Goal: Information Seeking & Learning: Learn about a topic

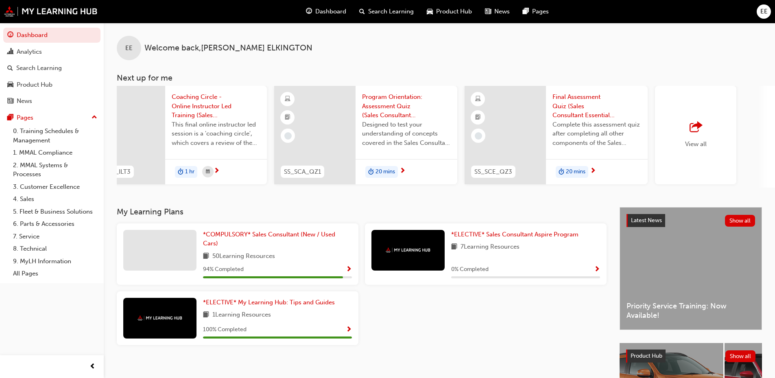
scroll to position [0, 483]
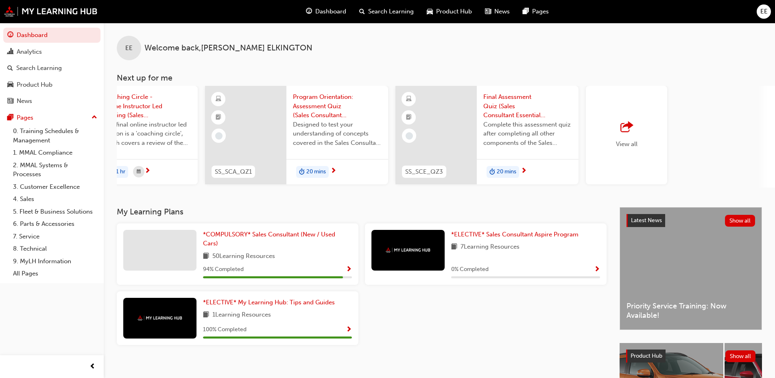
click at [627, 131] on span "outbound-icon" at bounding box center [626, 127] width 12 height 11
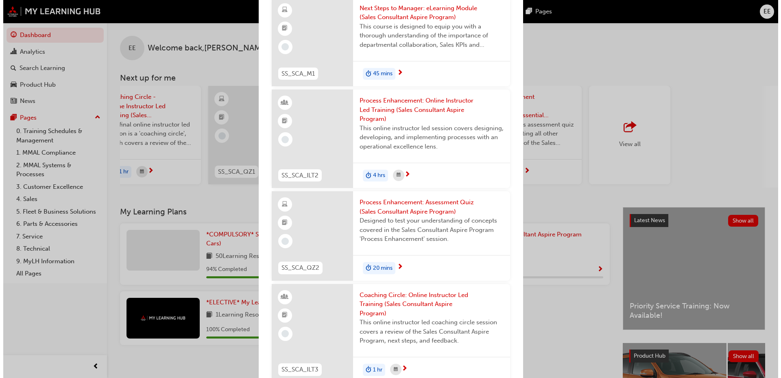
scroll to position [652, 0]
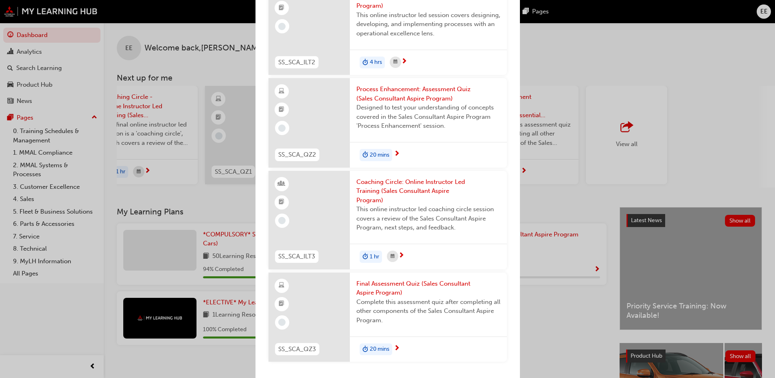
click at [427, 189] on span "Coaching Circle: Online Instructor Led Training (Sales Consultant Aspire Progra…" at bounding box center [428, 191] width 144 height 28
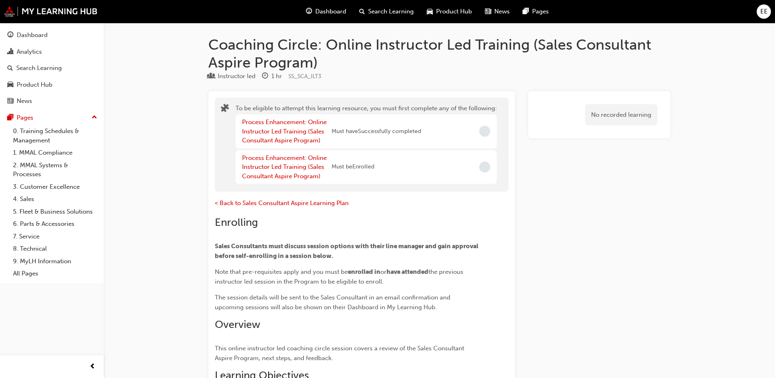
click at [288, 136] on div "Process Enhancement: Online Instructor Led Training (Sales Consultant Aspire Pr…" at bounding box center [287, 132] width 90 height 28
click at [292, 126] on div "Process Enhancement: Online Instructor Led Training (Sales Consultant Aspire Pr…" at bounding box center [287, 132] width 90 height 28
click at [296, 124] on link "Process Enhancement: Online Instructor Led Training (Sales Consultant Aspire Pr…" at bounding box center [284, 131] width 85 height 26
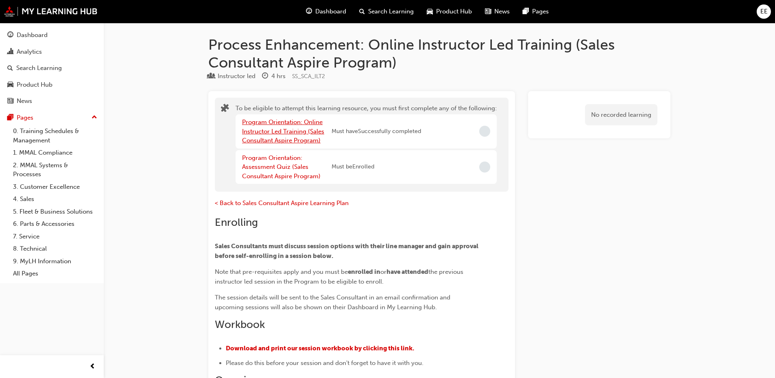
click at [296, 124] on link "Program Orientation: Online Instructor Led Training (Sales Consultant Aspire Pr…" at bounding box center [283, 131] width 82 height 26
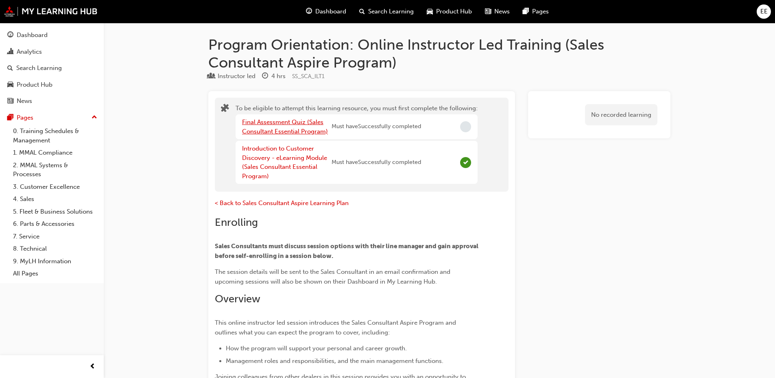
click at [296, 124] on link "Final Assessment Quiz (Sales Consultant Essential Program)" at bounding box center [285, 126] width 86 height 17
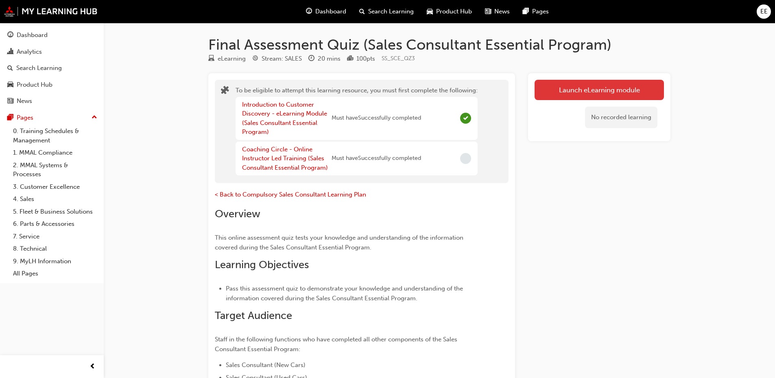
click at [602, 93] on button "Launch eLearning module" at bounding box center [599, 90] width 129 height 20
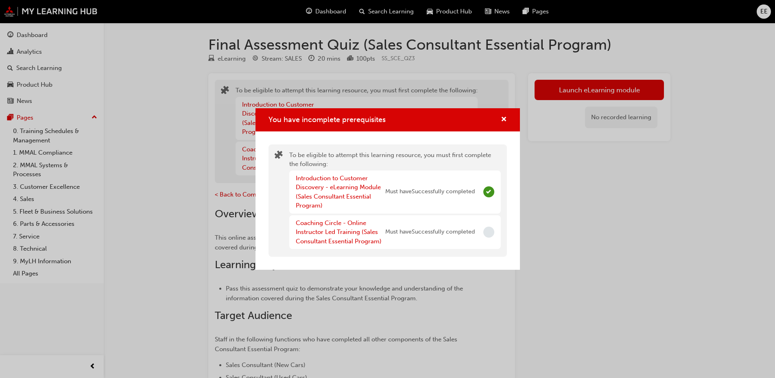
click at [364, 227] on div "Coaching Circle - Online Instructor Led Training (Sales Consultant Essential Pr…" at bounding box center [341, 232] width 90 height 28
click at [354, 228] on link "Coaching Circle - Online Instructor Led Training (Sales Consultant Essential Pr…" at bounding box center [339, 232] width 86 height 26
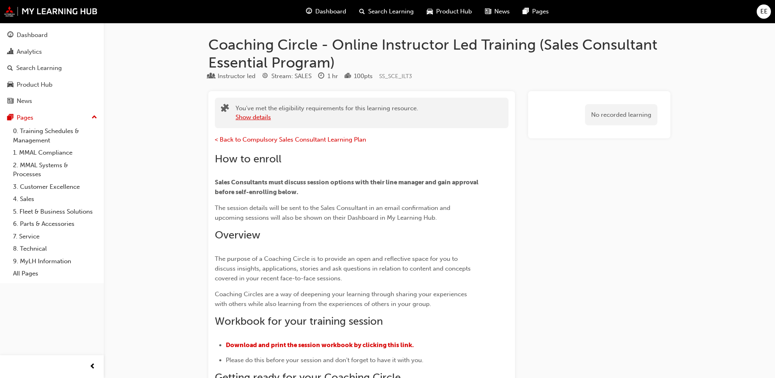
click at [240, 119] on button "Show details" at bounding box center [253, 117] width 35 height 9
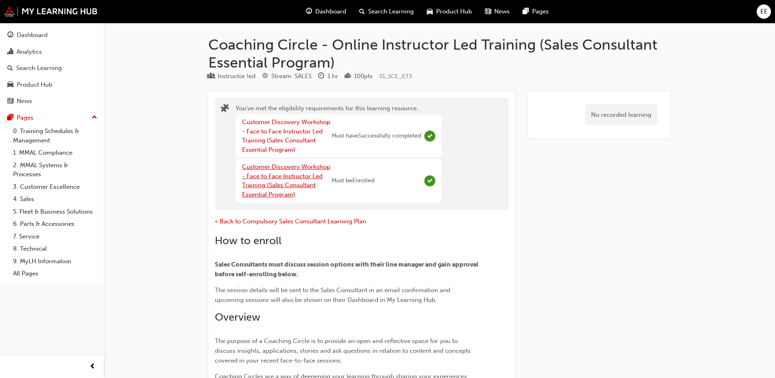
click at [274, 177] on link "Customer Discovery Workshop - Face to Face Instructor Led Training (Sales Consu…" at bounding box center [286, 180] width 88 height 35
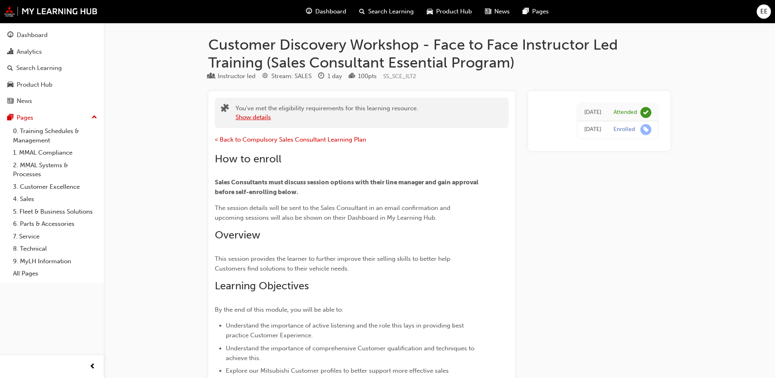
click at [261, 120] on button "Show details" at bounding box center [253, 117] width 35 height 9
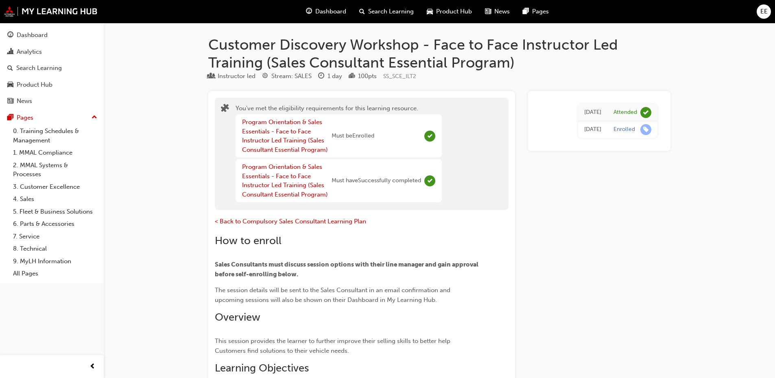
click at [320, 7] on div "Dashboard" at bounding box center [325, 11] width 53 height 17
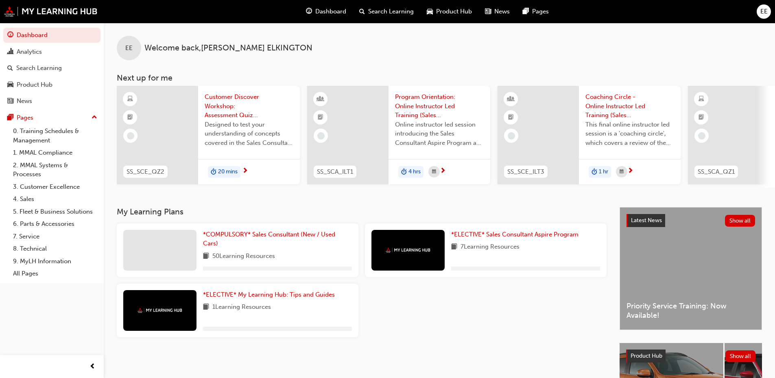
click at [236, 113] on span "Customer Discover Workshop: Assessment Quiz (Sales Consultant Essential Program)" at bounding box center [249, 106] width 89 height 28
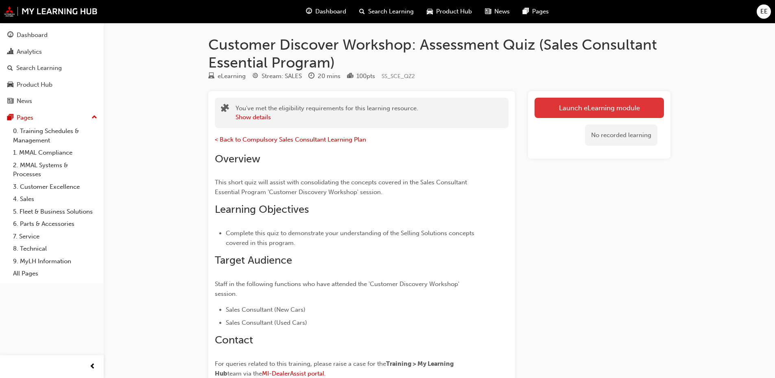
click at [629, 105] on link "Launch eLearning module" at bounding box center [599, 108] width 129 height 20
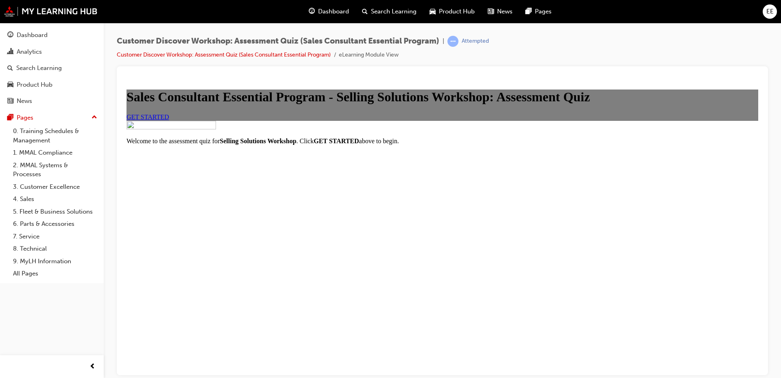
scroll to position [87, 0]
click at [169, 120] on link "GET STARTED" at bounding box center [148, 116] width 43 height 7
